Goal: Check status

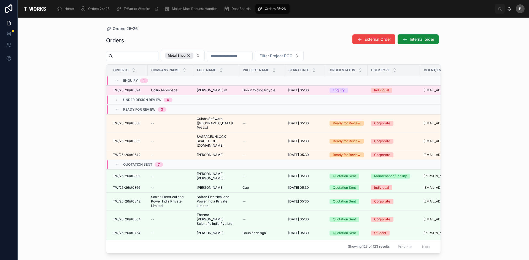
click at [171, 90] on span "Collin Aerospace" at bounding box center [164, 90] width 26 height 4
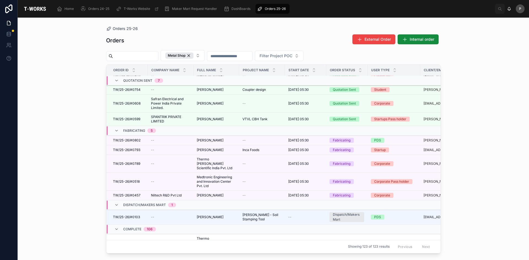
scroll to position [83, 0]
